Goal: Task Accomplishment & Management: Complete application form

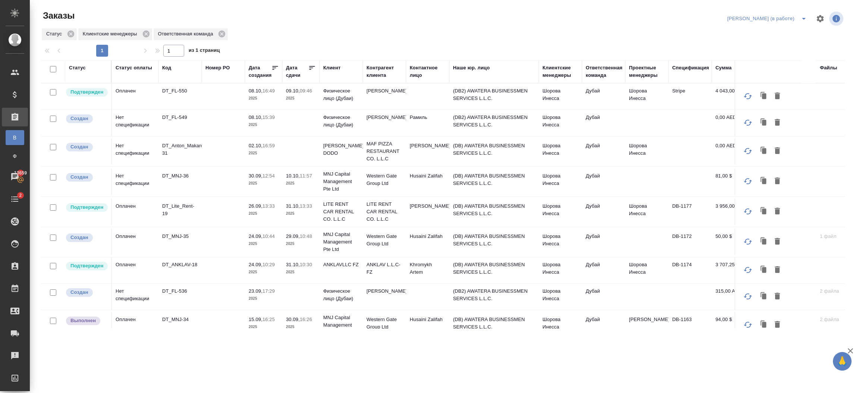
click at [432, 185] on td "Husaini Zalifah" at bounding box center [427, 181] width 43 height 26
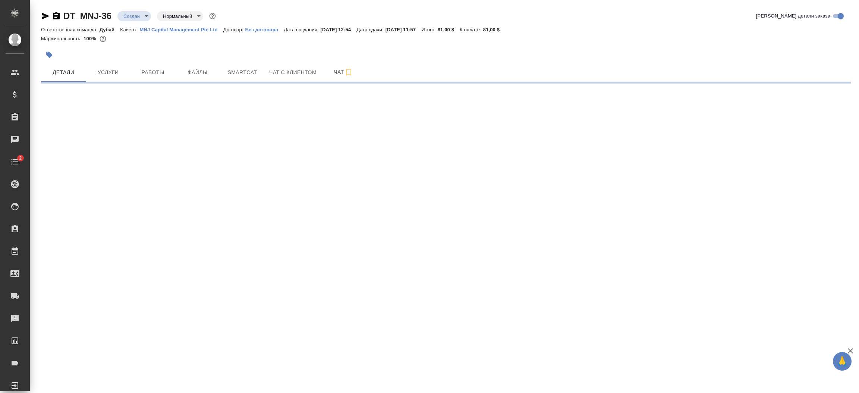
select select "RU"
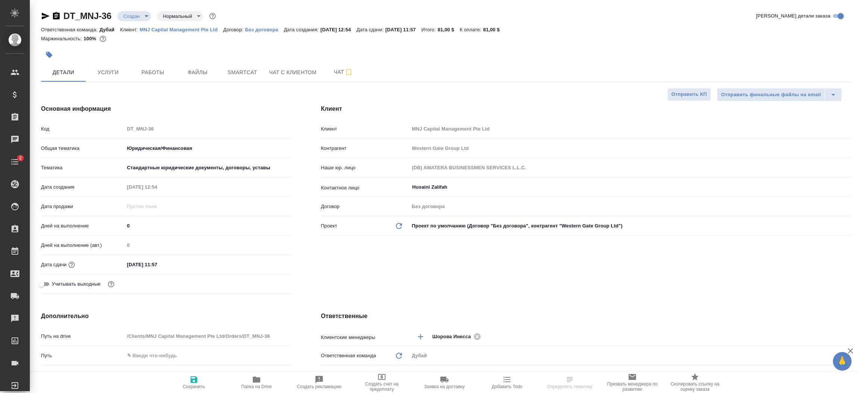
type textarea "x"
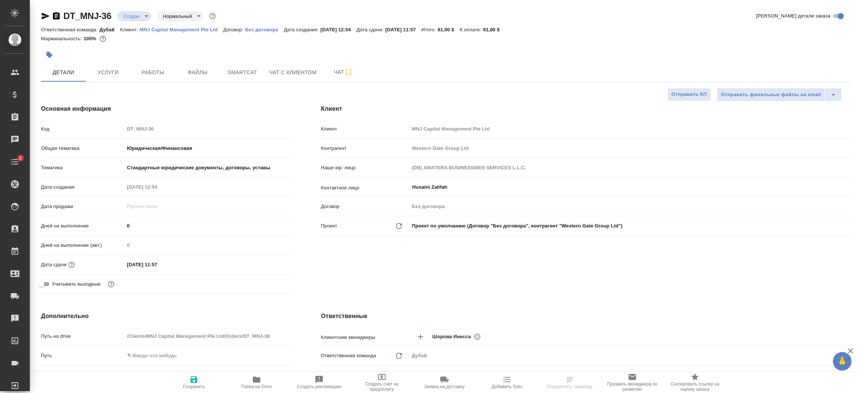
type textarea "x"
click at [107, 74] on span "Услуги" at bounding box center [108, 72] width 36 height 9
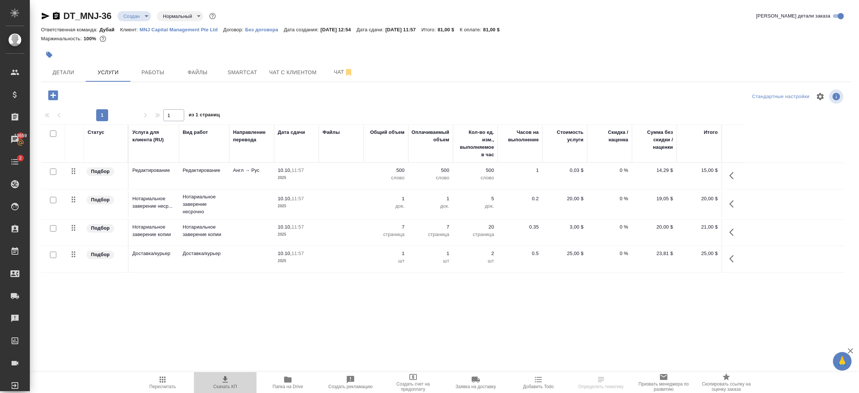
click at [225, 382] on icon "button" at bounding box center [224, 379] width 5 height 6
click at [202, 72] on span "Файлы" at bounding box center [198, 72] width 36 height 9
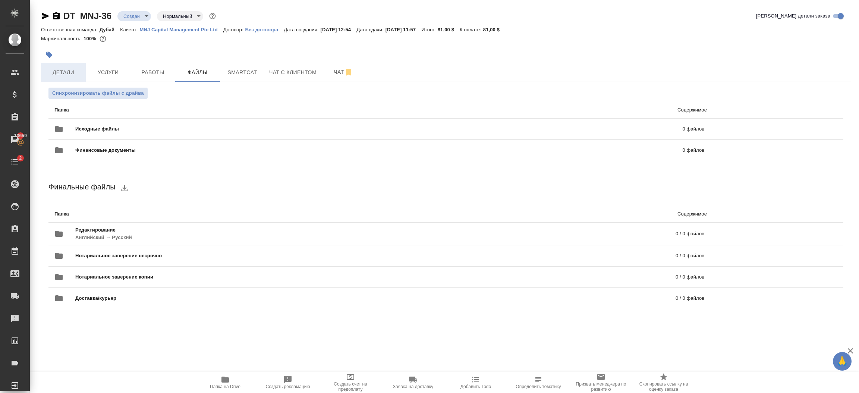
click at [72, 73] on span "Детали" at bounding box center [63, 72] width 36 height 9
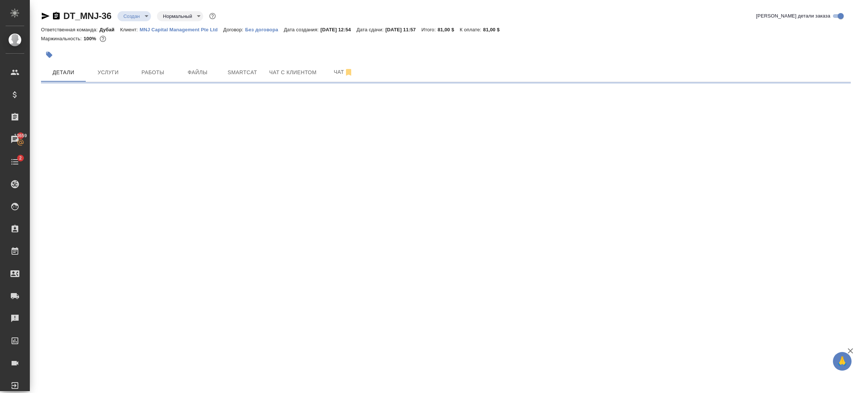
select select "RU"
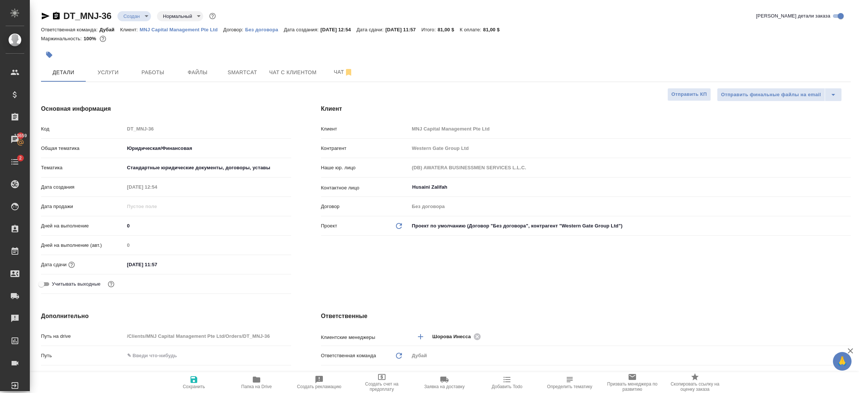
type textarea "x"
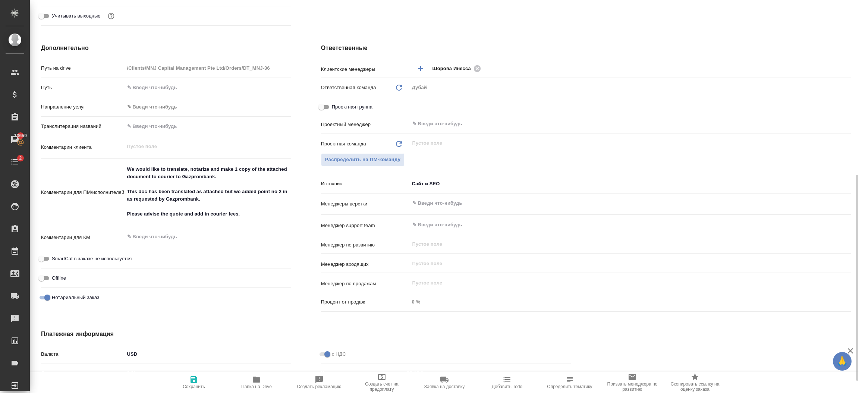
scroll to position [357, 0]
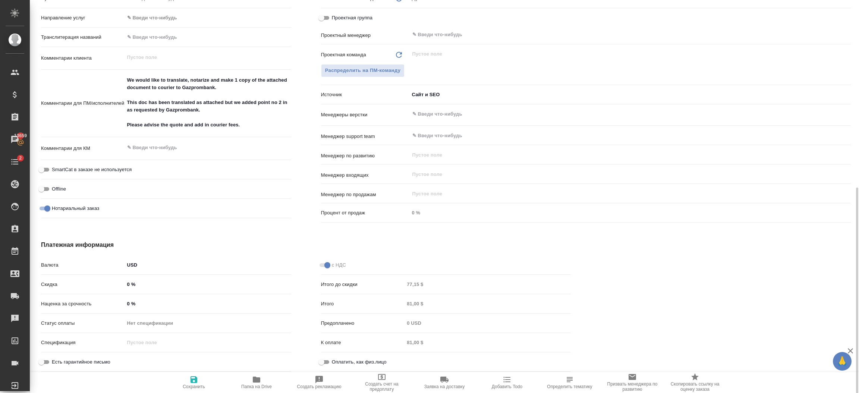
click at [328, 364] on input "Оплатить, как физ.лицо" at bounding box center [321, 361] width 27 height 9
checkbox input "true"
type textarea "x"
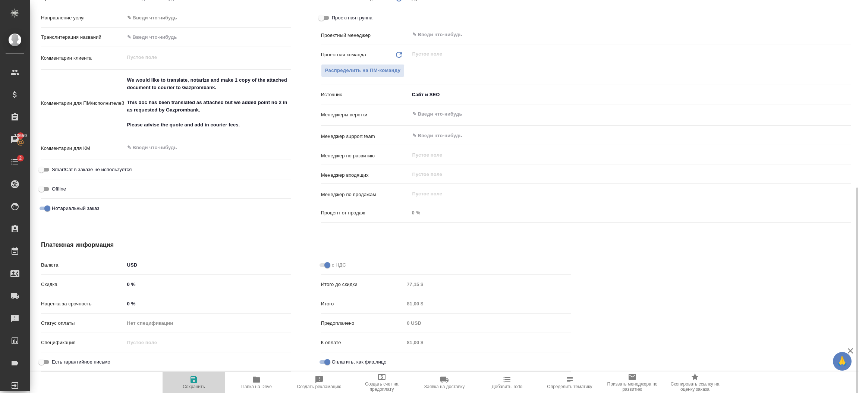
click at [196, 382] on icon "button" at bounding box center [193, 379] width 7 height 7
type textarea "x"
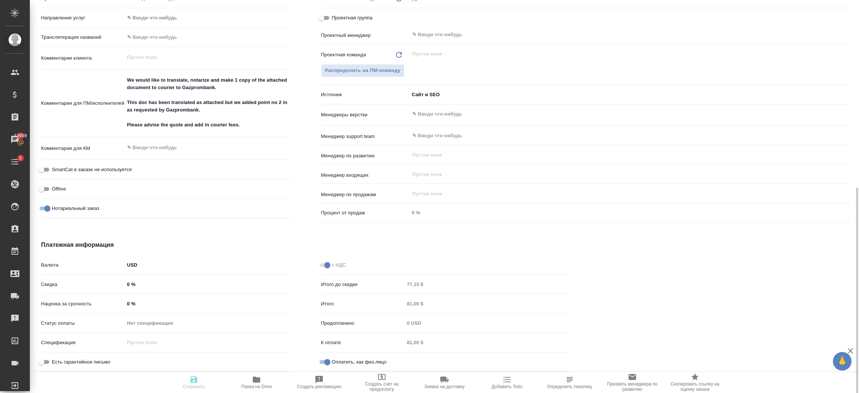
type textarea "x"
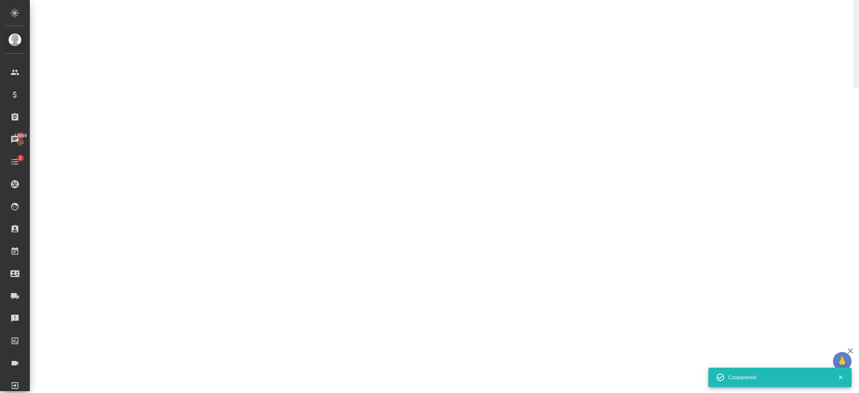
select select "RU"
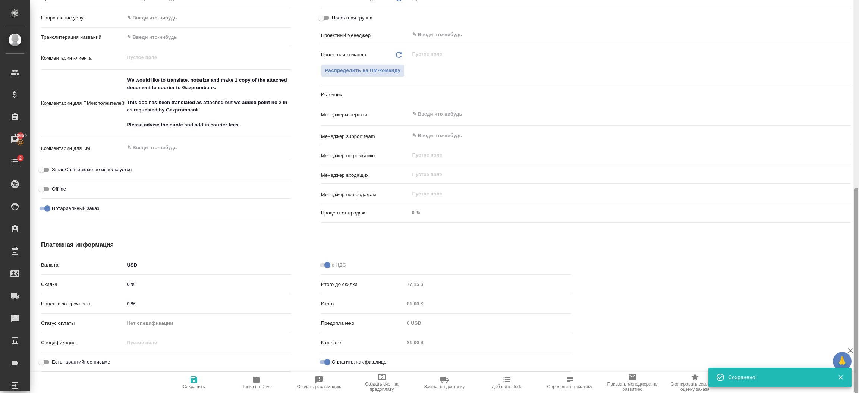
type textarea "x"
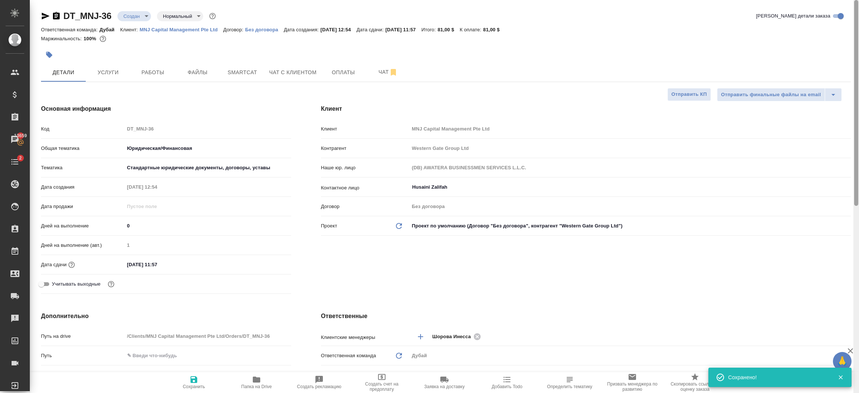
click at [858, 63] on div at bounding box center [856, 196] width 6 height 393
click at [337, 68] on span "Оплаты" at bounding box center [343, 72] width 36 height 9
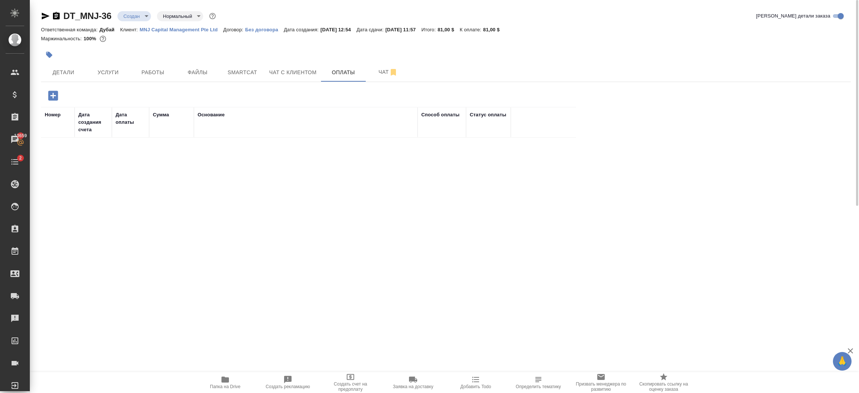
click at [53, 97] on icon "button" at bounding box center [53, 95] width 13 height 13
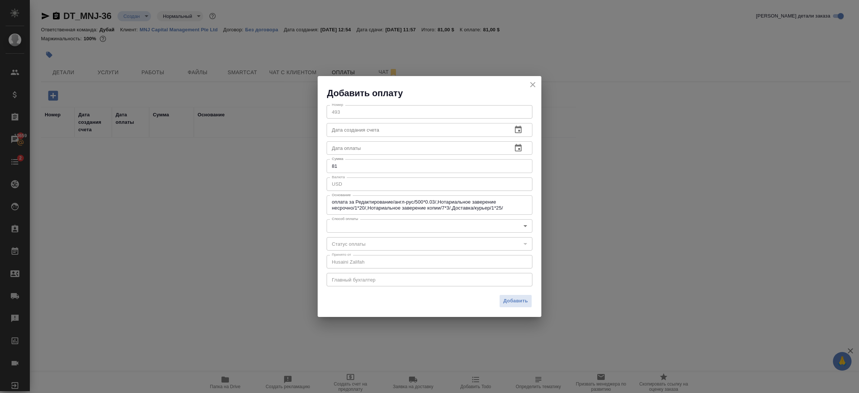
click at [452, 198] on div "оплата за Редактирование/англ-рус/500*0.03/,Нотариальное заверение несрочно/1*2…" at bounding box center [429, 204] width 206 height 19
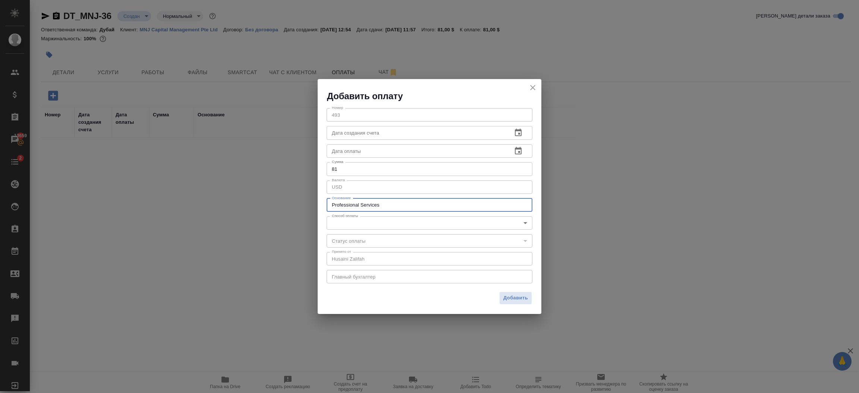
type textarea "Professional Services"
click at [406, 225] on body "🙏 .cls-1 fill:#fff; AWATERA Шорова Инесса i.shorova_kiev Клиенты Спецификации З…" at bounding box center [429, 196] width 859 height 393
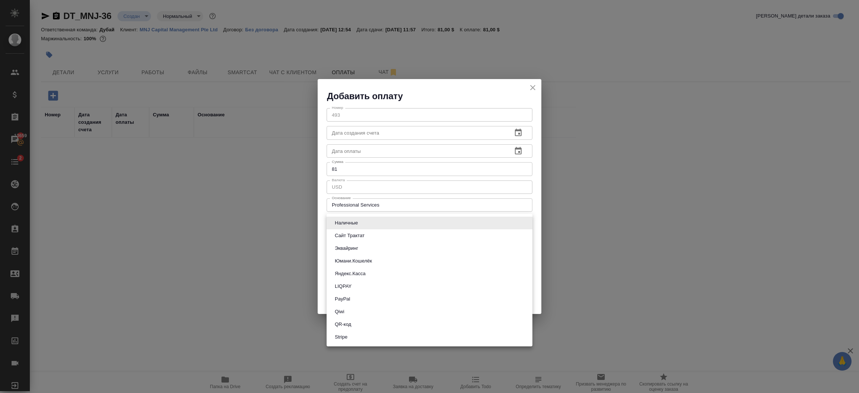
click at [359, 335] on li "Stripe" at bounding box center [429, 337] width 206 height 13
type input "stripe"
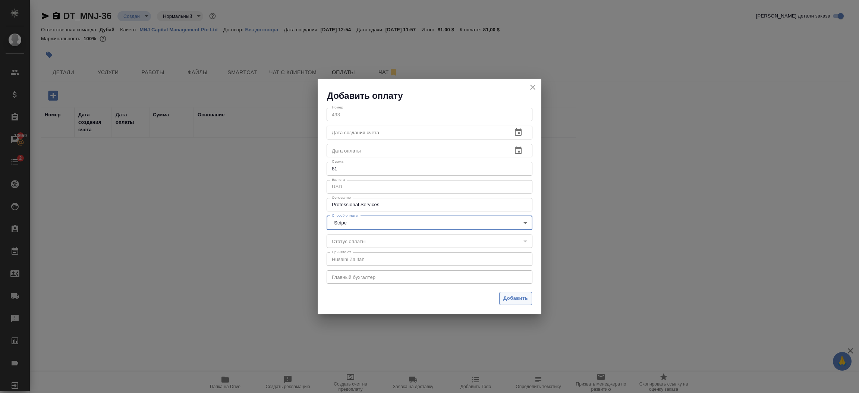
click at [503, 295] on span "Добавить" at bounding box center [515, 298] width 25 height 9
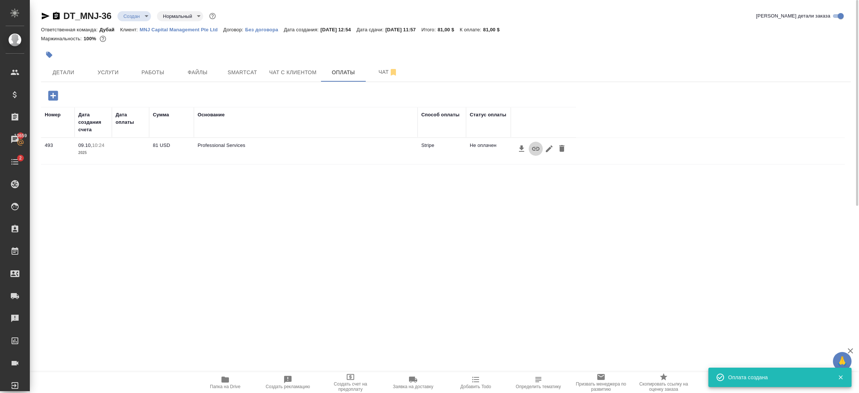
click at [533, 153] on icon "button" at bounding box center [535, 148] width 9 height 9
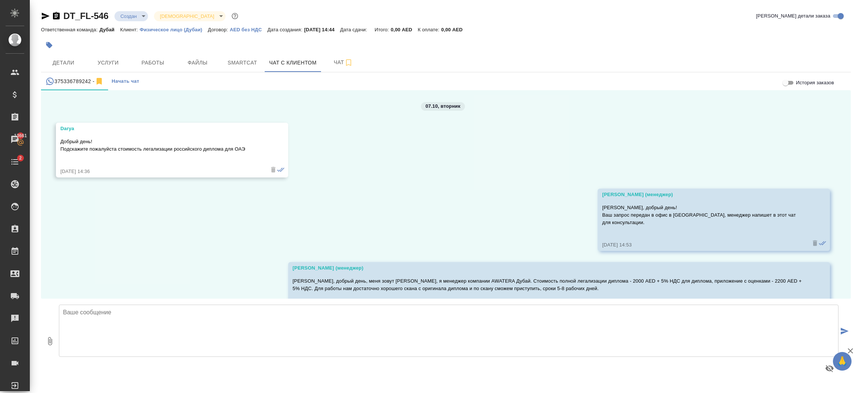
scroll to position [542, 0]
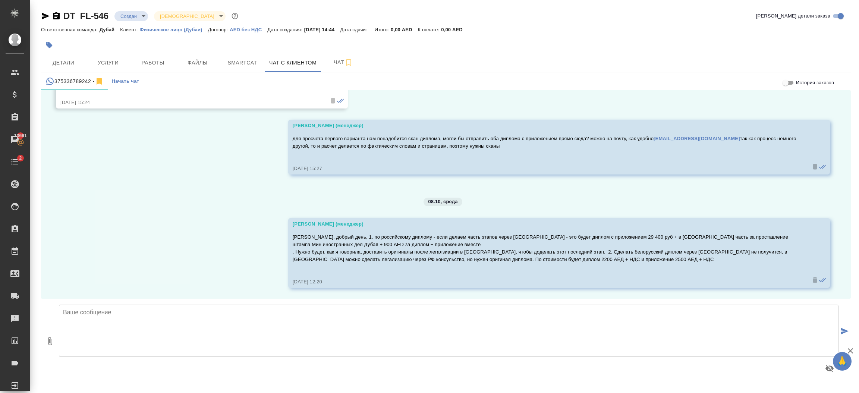
click at [142, 323] on textarea at bounding box center [448, 330] width 779 height 52
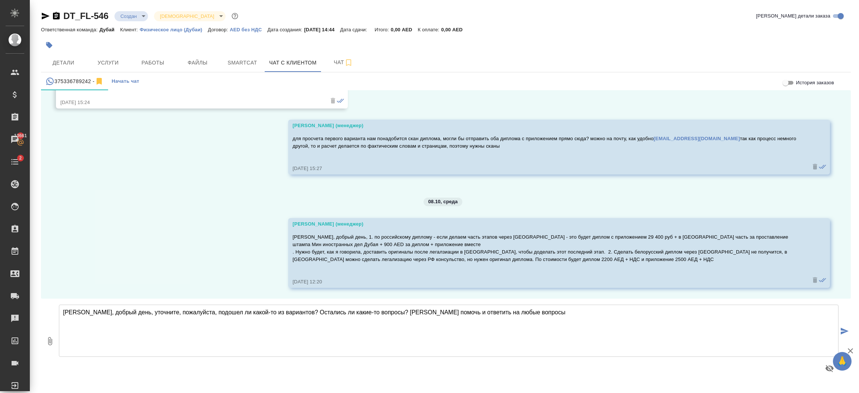
type textarea "Дарья, добрый день, уточните, пожалуйста, подошел ли какой-то из вариантов? Ост…"
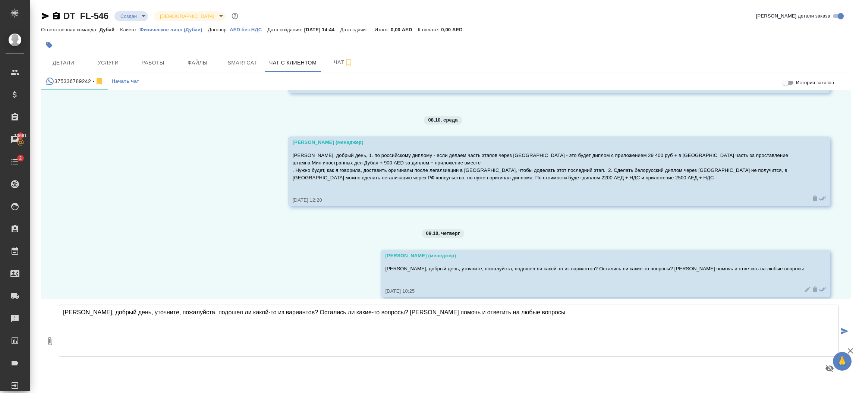
scroll to position [632, 0]
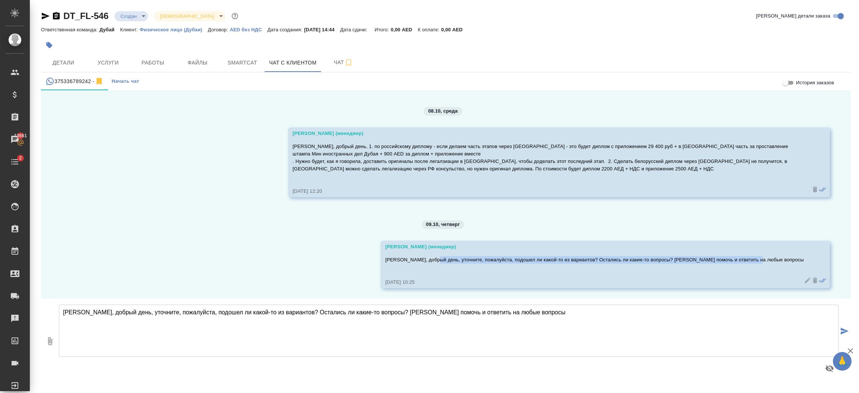
drag, startPoint x: 477, startPoint y: 259, endPoint x: 799, endPoint y: 259, distance: 322.3
click at [799, 259] on div "Шорова Инесса (менеджер) Дарья, добрый день, уточните, пожалуйста, подошел ли к…" at bounding box center [604, 264] width 449 height 47
copy p "уточните, пожалуйста, подошел ли какой-то из вариантов? Остались ли какие-то во…"
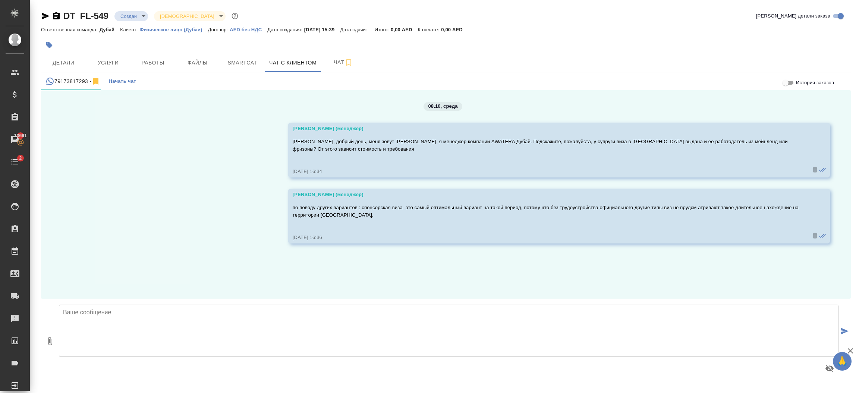
click at [240, 315] on textarea at bounding box center [448, 330] width 779 height 52
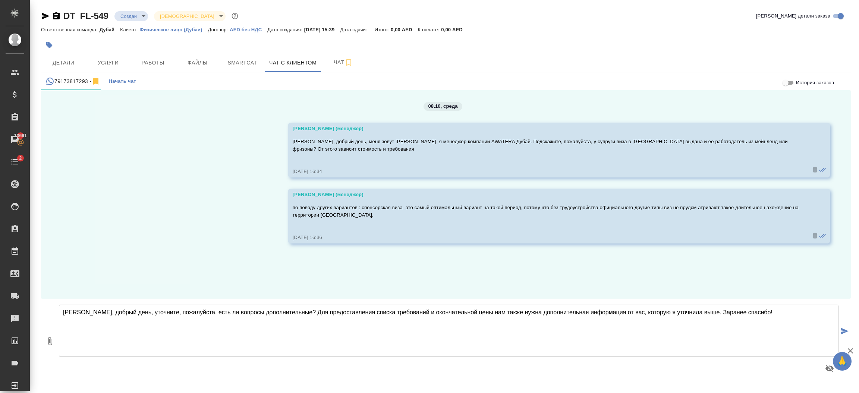
type textarea "Рамиль, добрый день, уточните, пожалуйста, есть ли вопросы дополнительные? Для …"
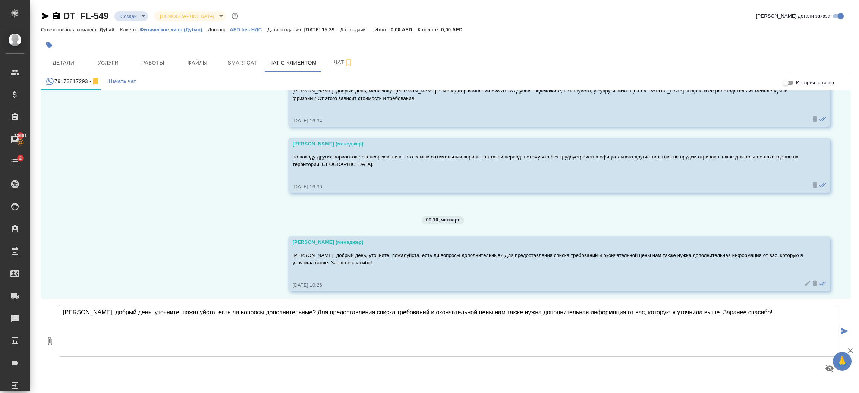
scroll to position [54, 0]
